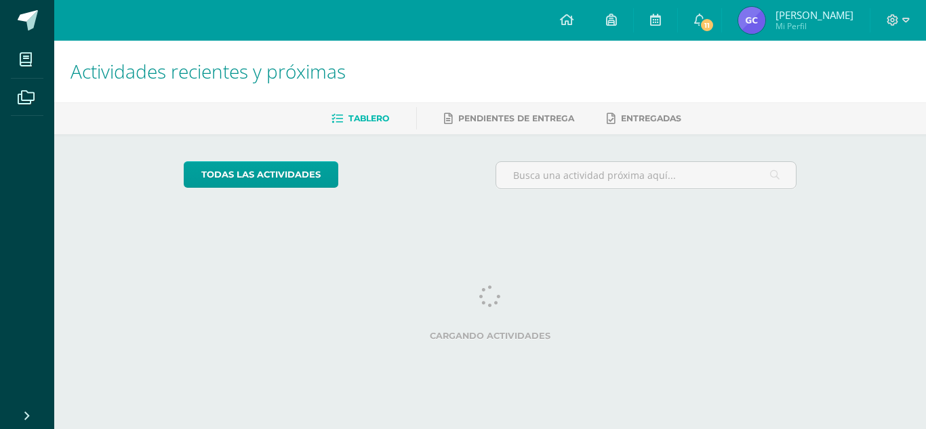
click at [751, 20] on img at bounding box center [751, 20] width 27 height 27
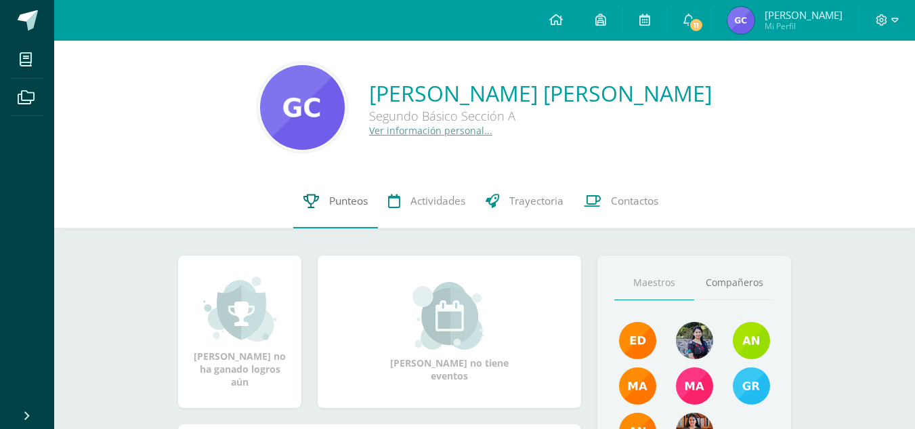
click at [354, 213] on link "Punteos" at bounding box center [335, 201] width 85 height 54
click at [314, 199] on icon at bounding box center [312, 201] width 16 height 14
click at [345, 215] on link "Punteos" at bounding box center [335, 201] width 85 height 54
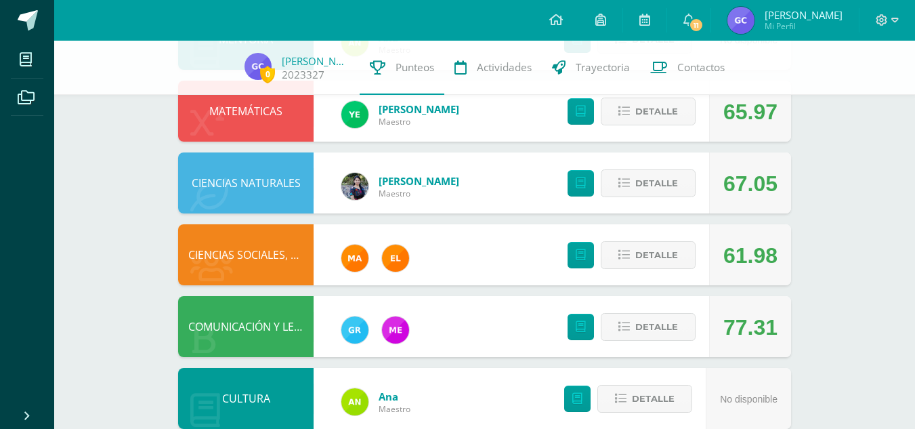
scroll to position [346, 0]
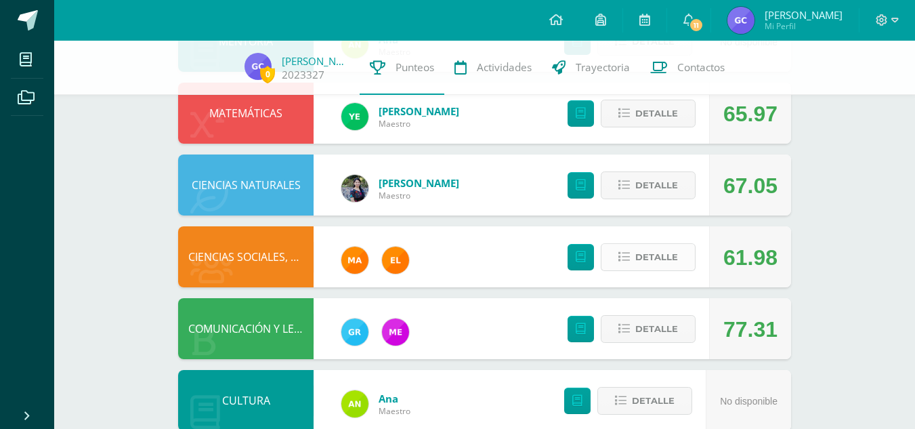
click at [680, 246] on button "Detalle" at bounding box center [648, 257] width 95 height 28
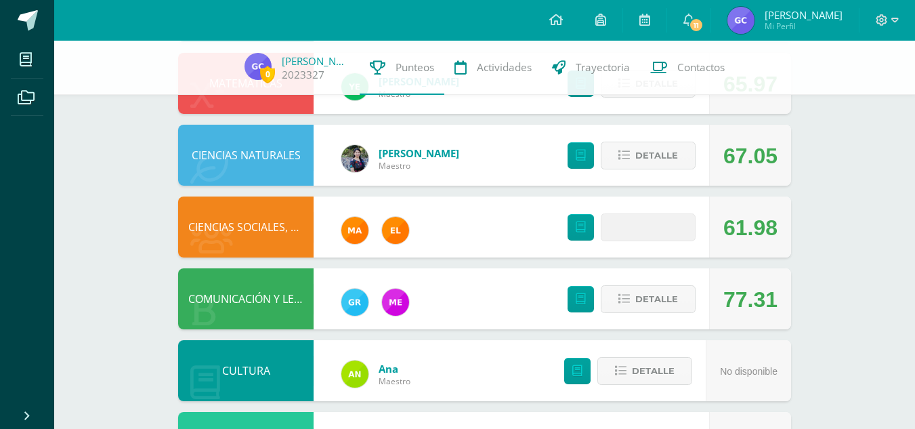
scroll to position [380, 0]
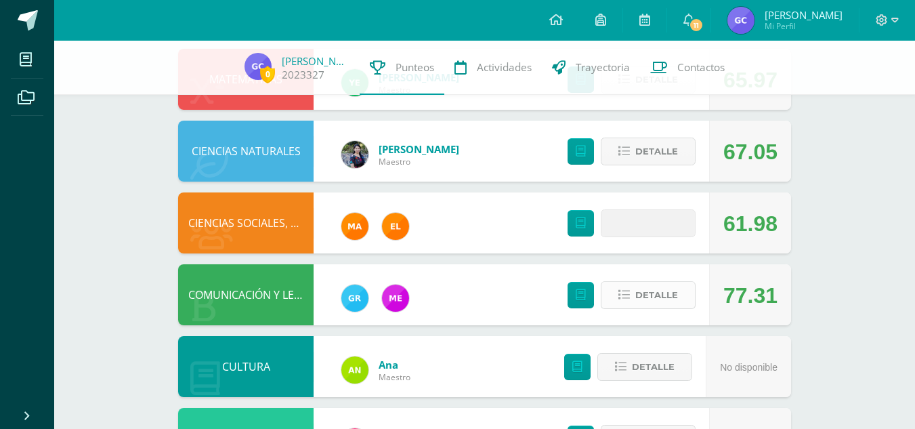
click at [660, 295] on span "Detalle" at bounding box center [657, 295] width 43 height 25
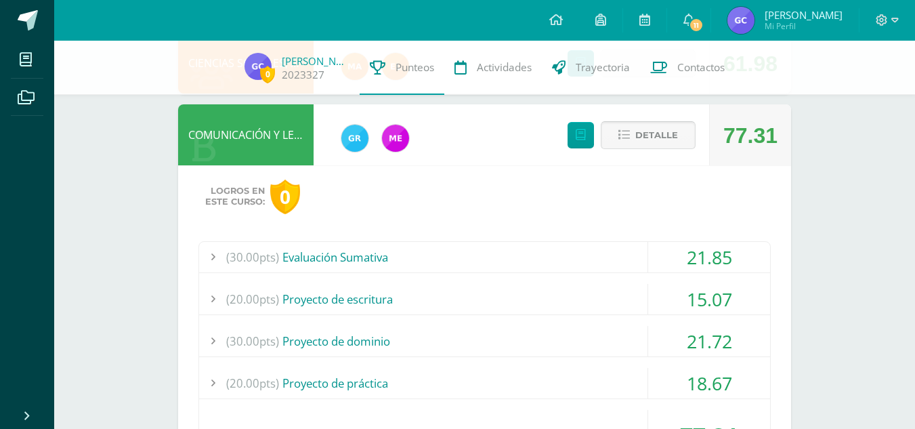
scroll to position [538, 0]
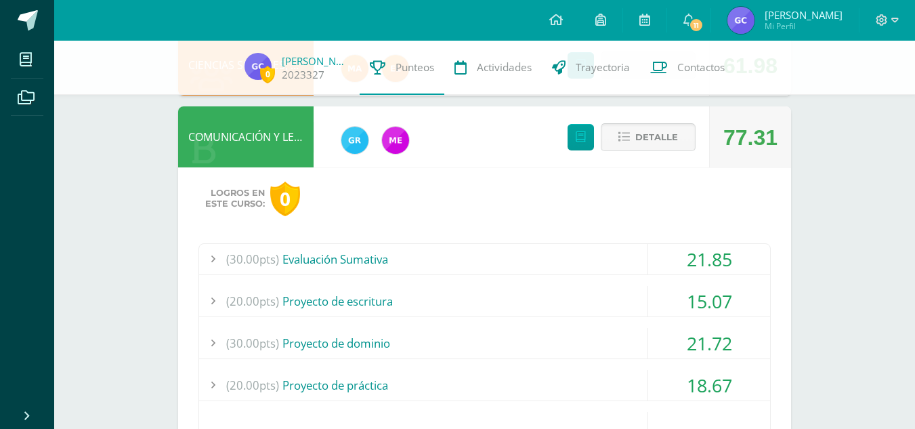
click at [654, 140] on span "Detalle" at bounding box center [657, 137] width 43 height 25
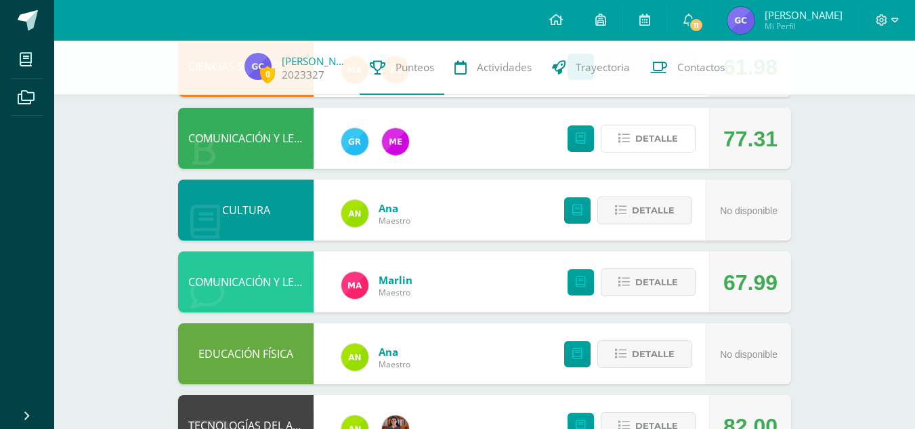
scroll to position [539, 0]
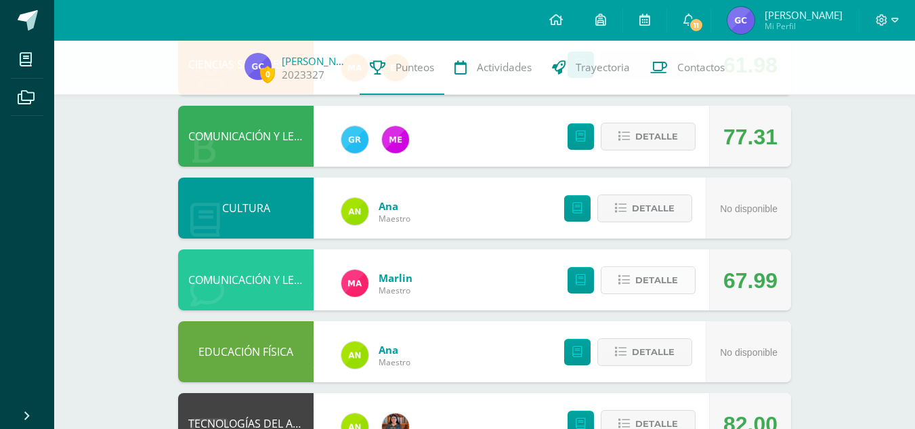
click at [659, 285] on span "Detalle" at bounding box center [657, 280] width 43 height 25
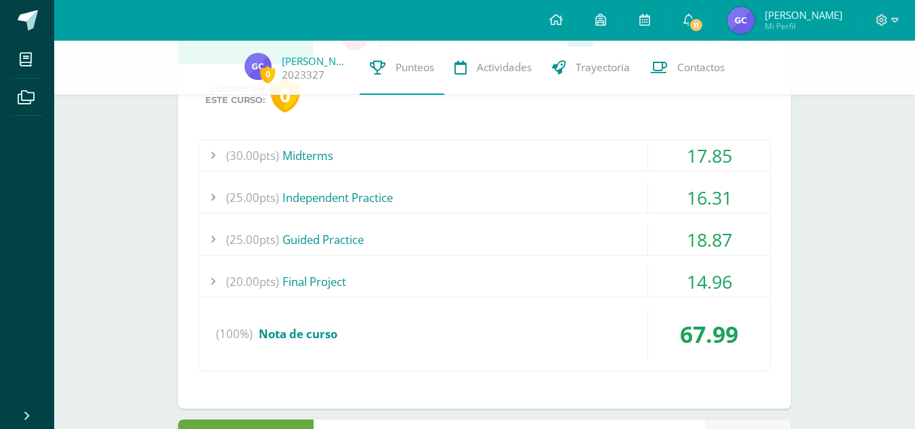
scroll to position [786, 0]
click at [289, 150] on div "(30.00pts) Midterms" at bounding box center [484, 155] width 571 height 30
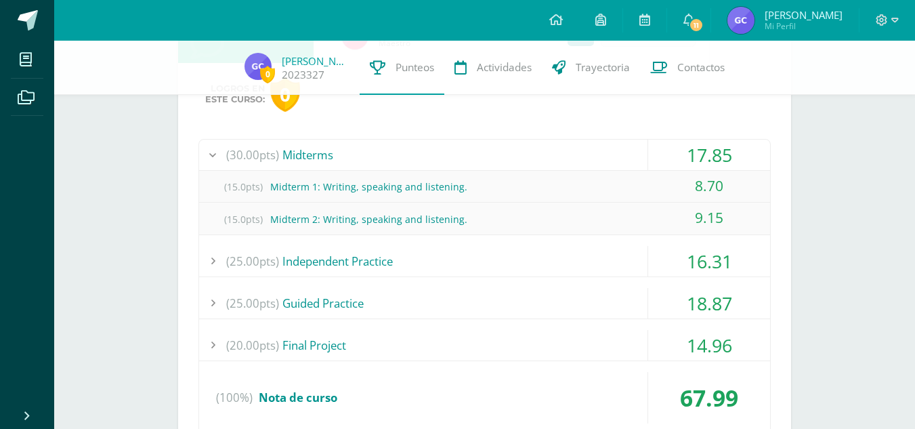
click at [289, 150] on div "(30.00pts) Midterms" at bounding box center [484, 155] width 571 height 30
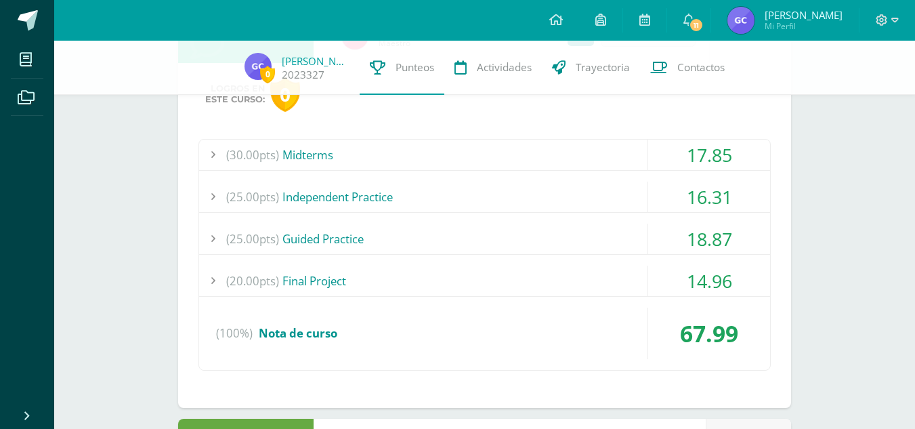
click at [318, 199] on div "(25.00pts) Independent Practice" at bounding box center [484, 197] width 571 height 30
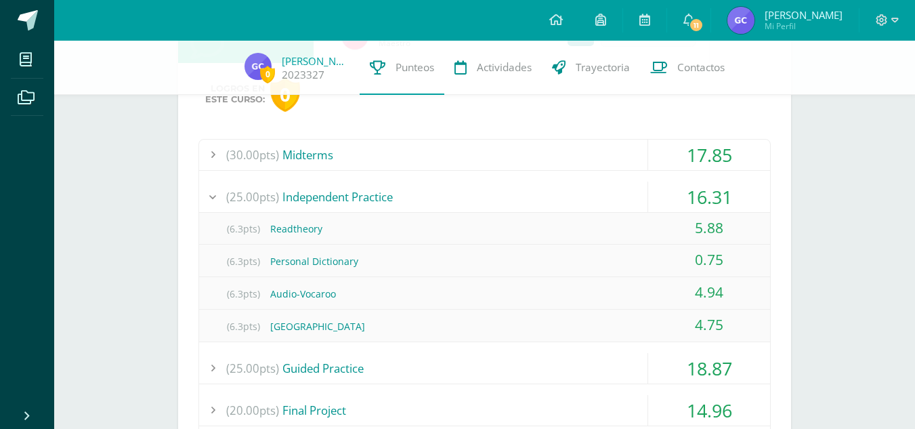
click at [318, 199] on div "(25.00pts) Independent Practice" at bounding box center [484, 197] width 571 height 30
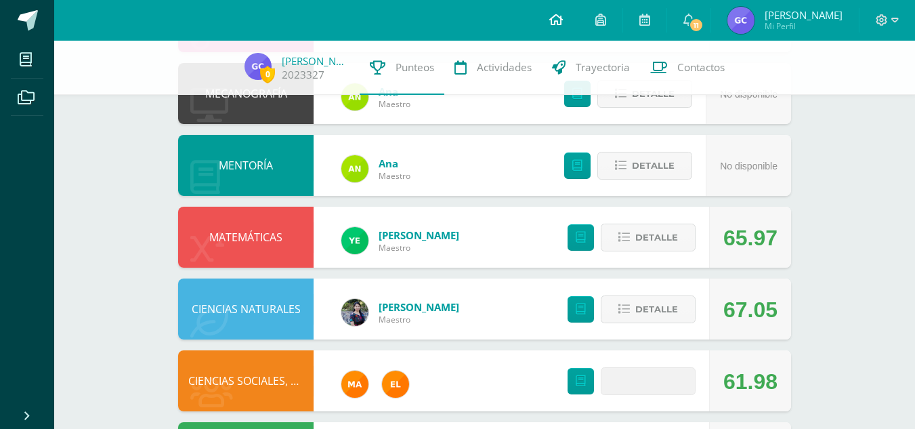
scroll to position [184, 0]
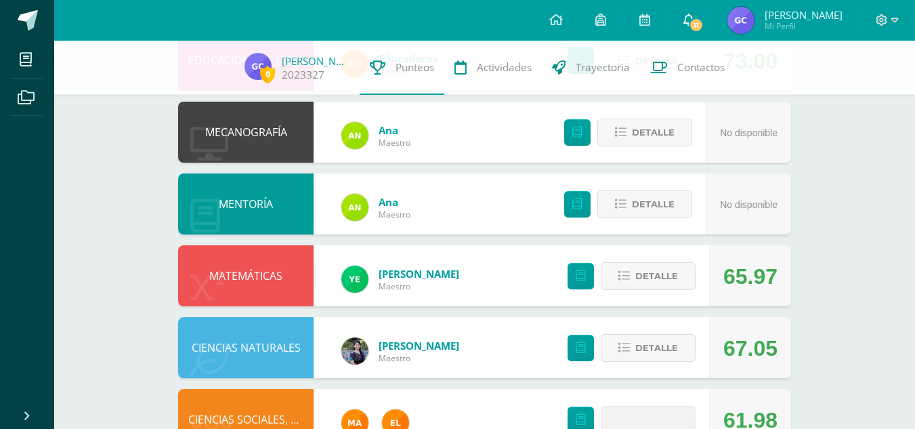
click at [695, 15] on icon at bounding box center [689, 20] width 11 height 12
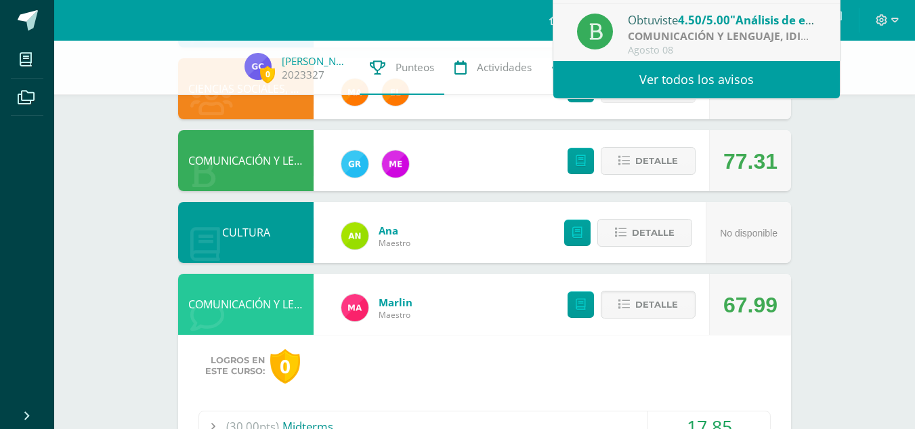
scroll to position [515, 0]
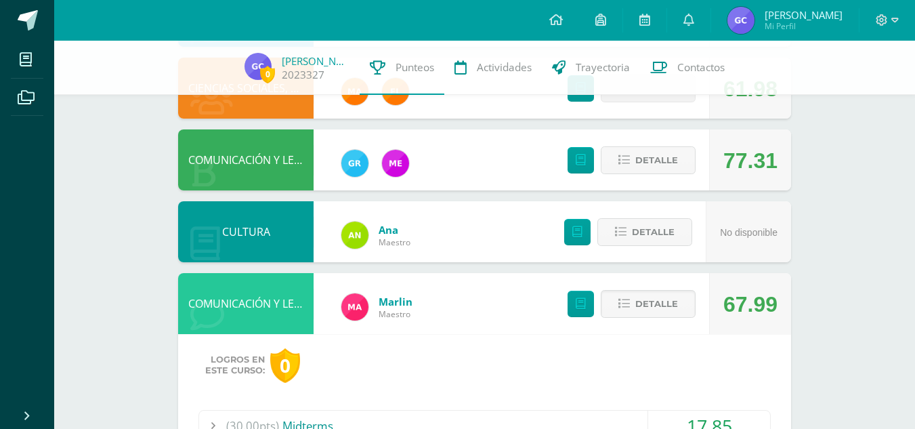
click at [862, 171] on div "0 [PERSON_NAME] 2023327 Punteos Actividades Trayectoria Contactos Pendiente Uni…" at bounding box center [484, 260] width 861 height 1468
